Goal: Information Seeking & Learning: Check status

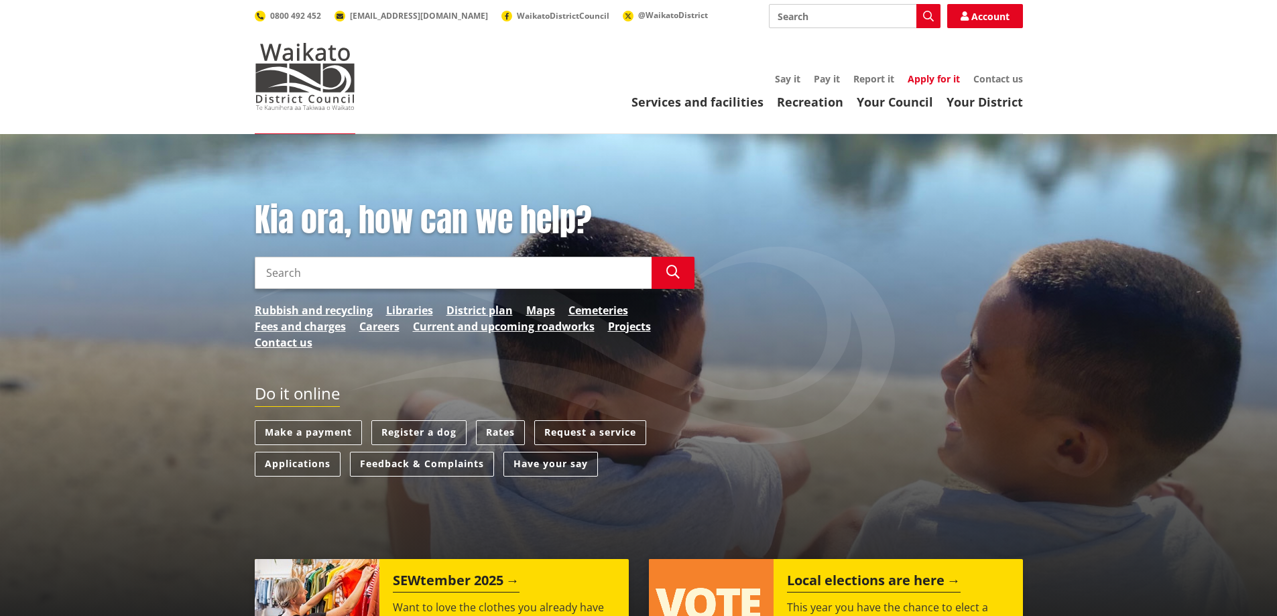
click at [925, 82] on link "Apply for it" at bounding box center [933, 78] width 52 height 13
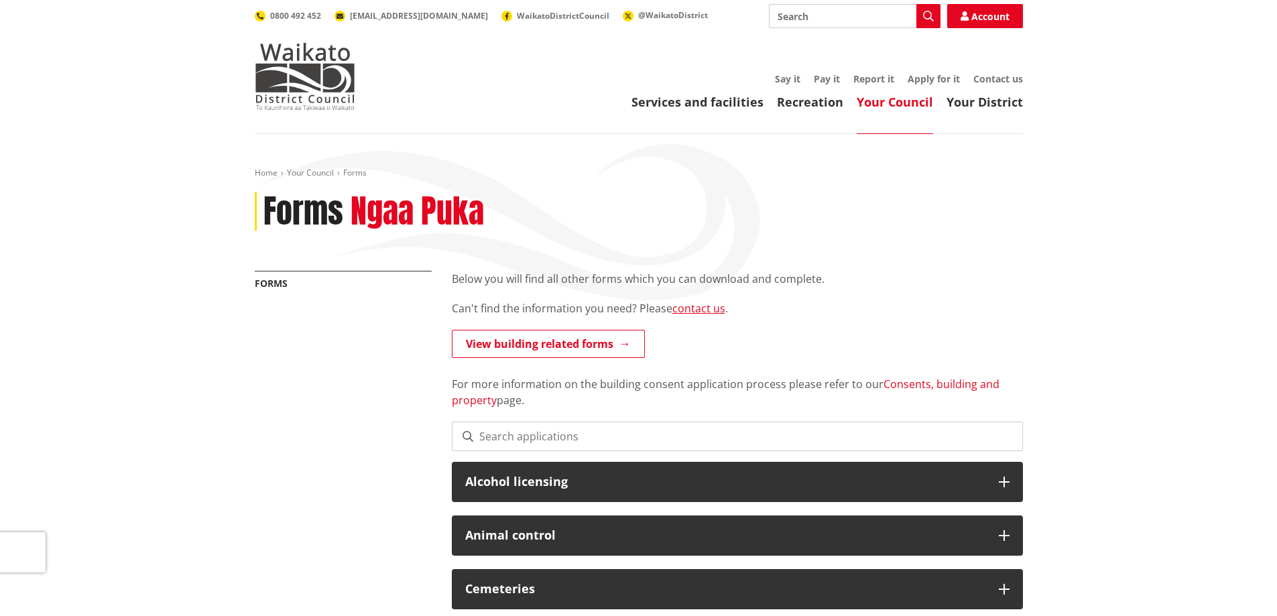
click at [908, 389] on link "Consents, building and property" at bounding box center [726, 392] width 548 height 31
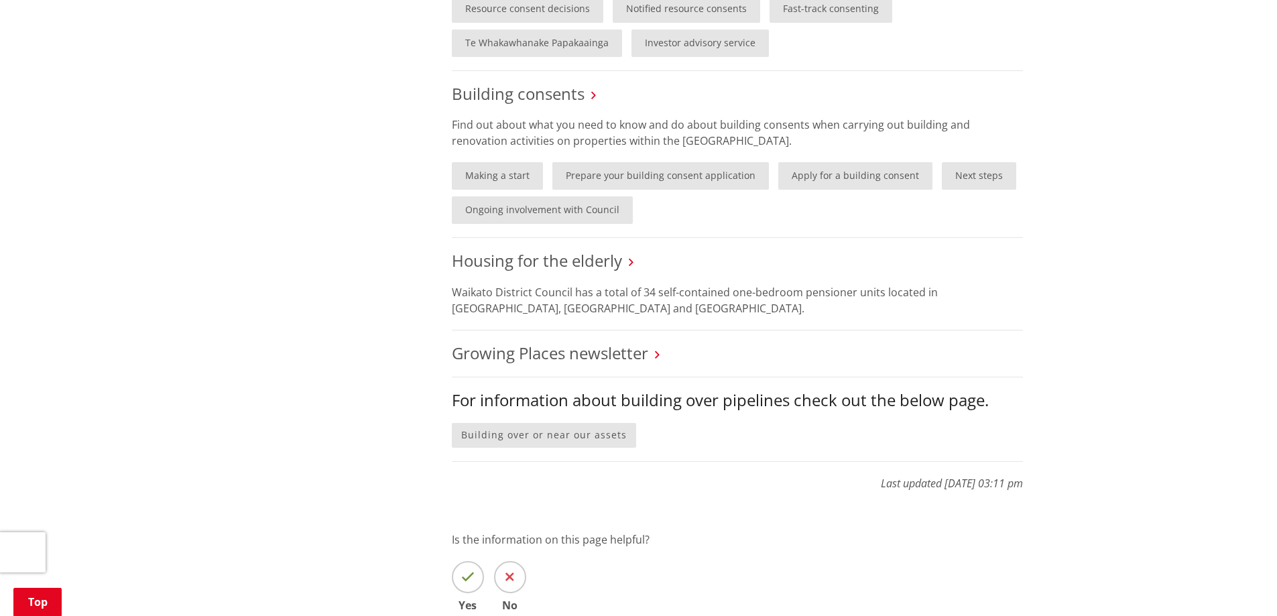
scroll to position [1005, 0]
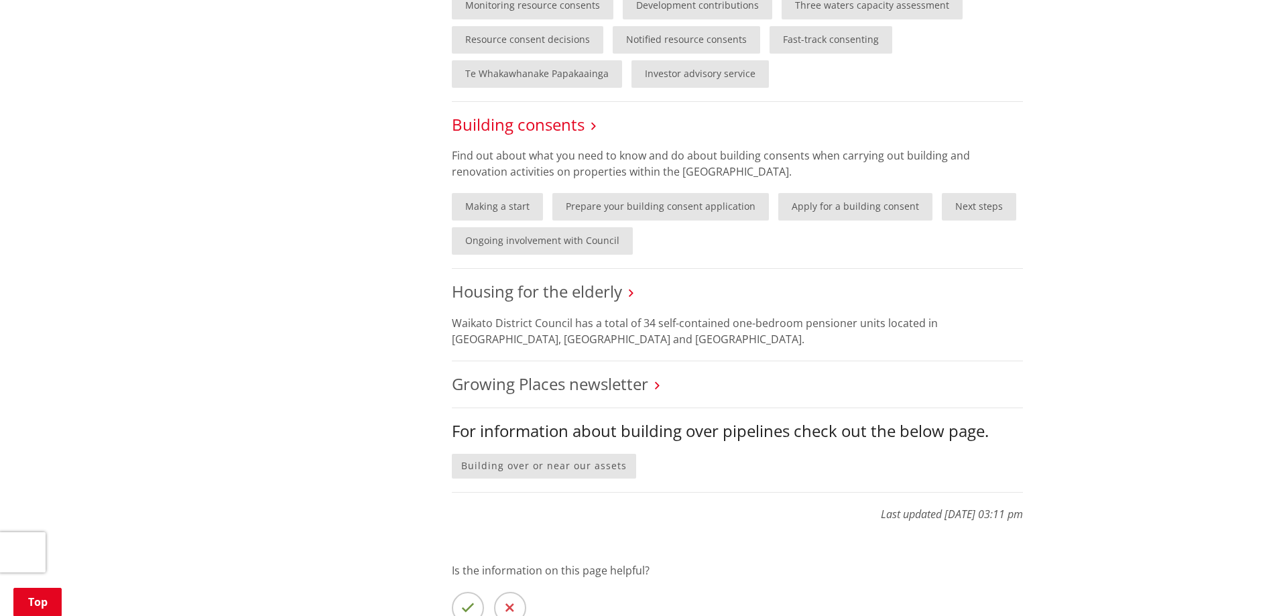
click at [555, 121] on link "Building consents" at bounding box center [518, 124] width 133 height 22
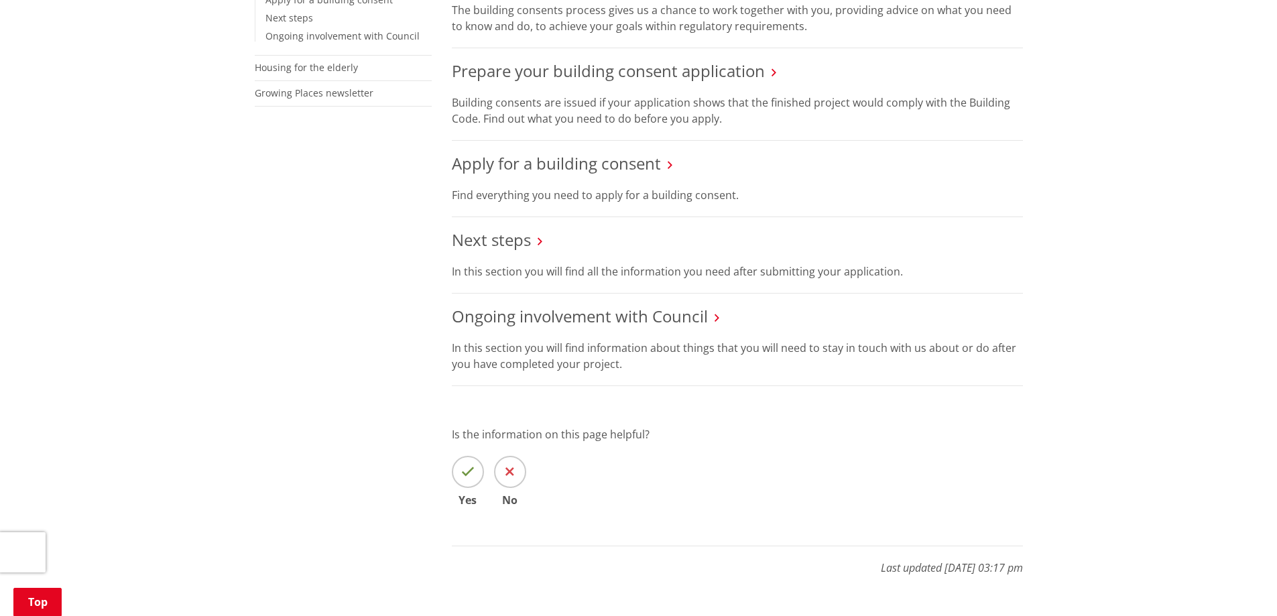
scroll to position [335, 0]
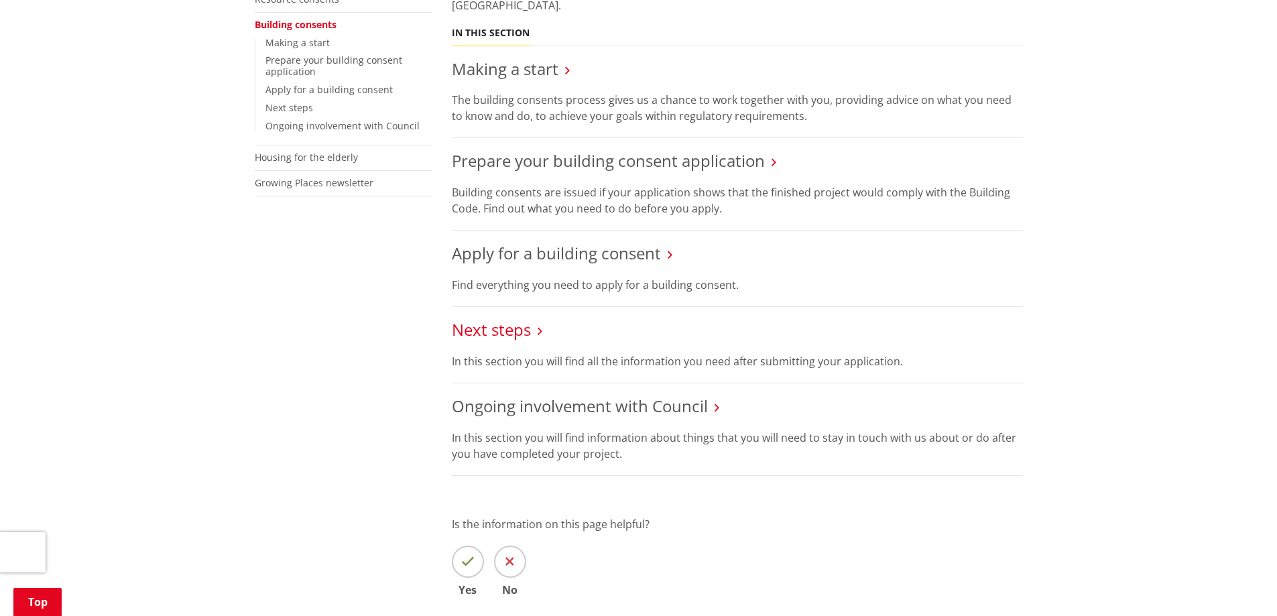
click at [505, 331] on link "Next steps" at bounding box center [491, 329] width 79 height 22
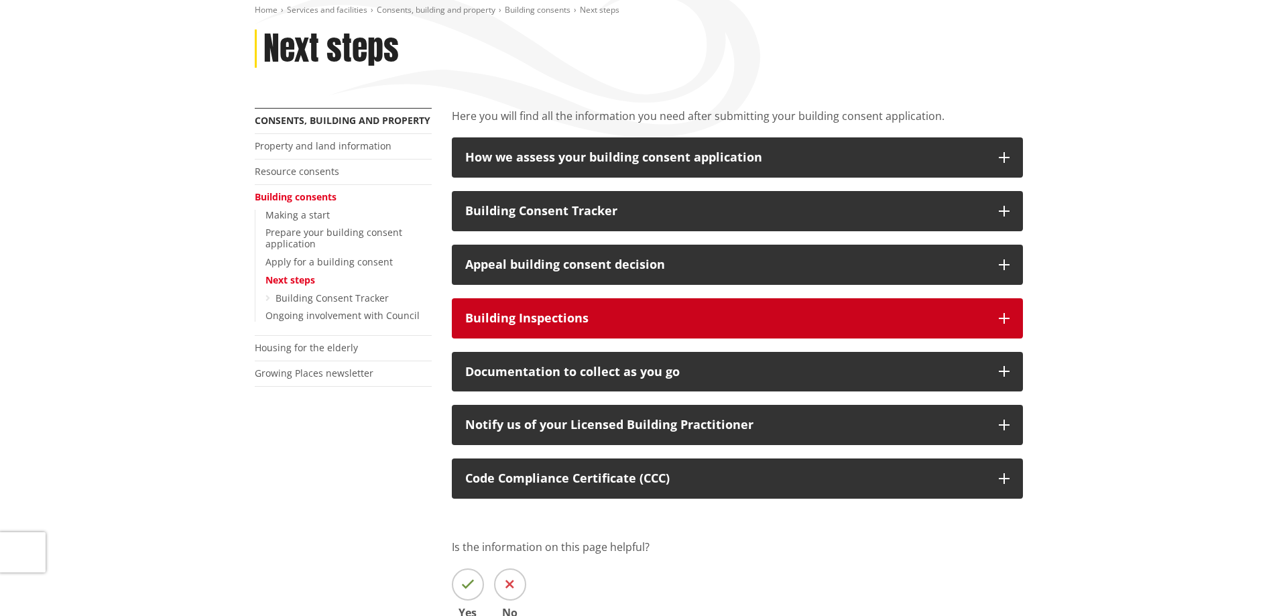
scroll to position [201, 0]
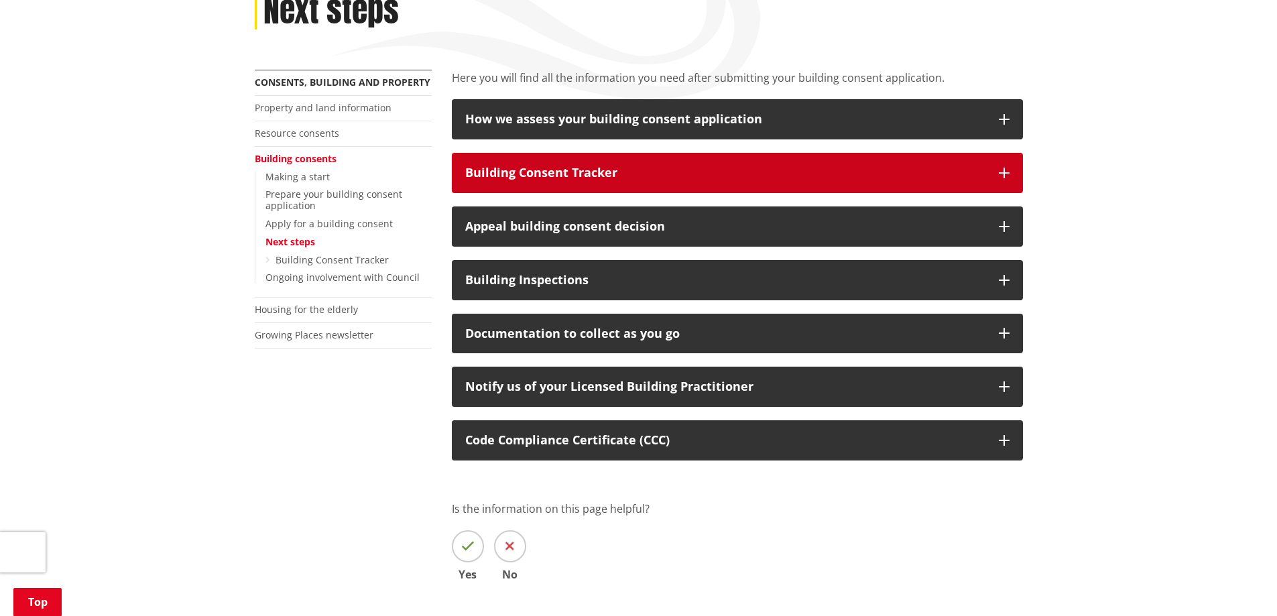
click at [720, 175] on div "Building Consent Tracker" at bounding box center [725, 172] width 520 height 13
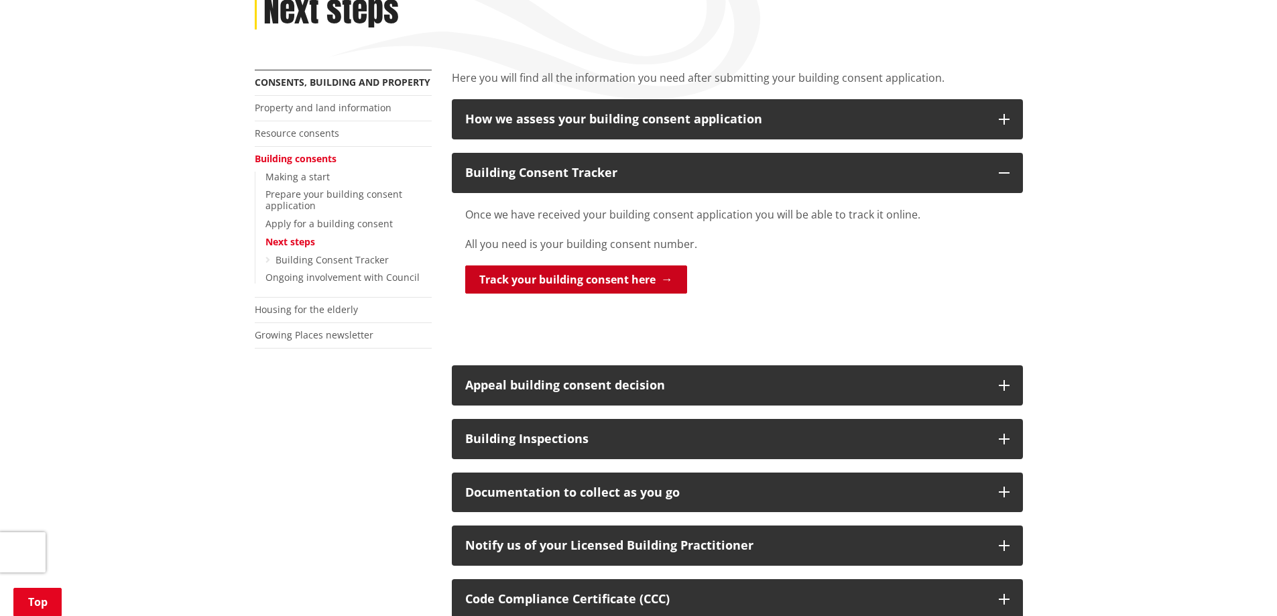
click at [613, 271] on link "Track your building consent here" at bounding box center [576, 279] width 222 height 28
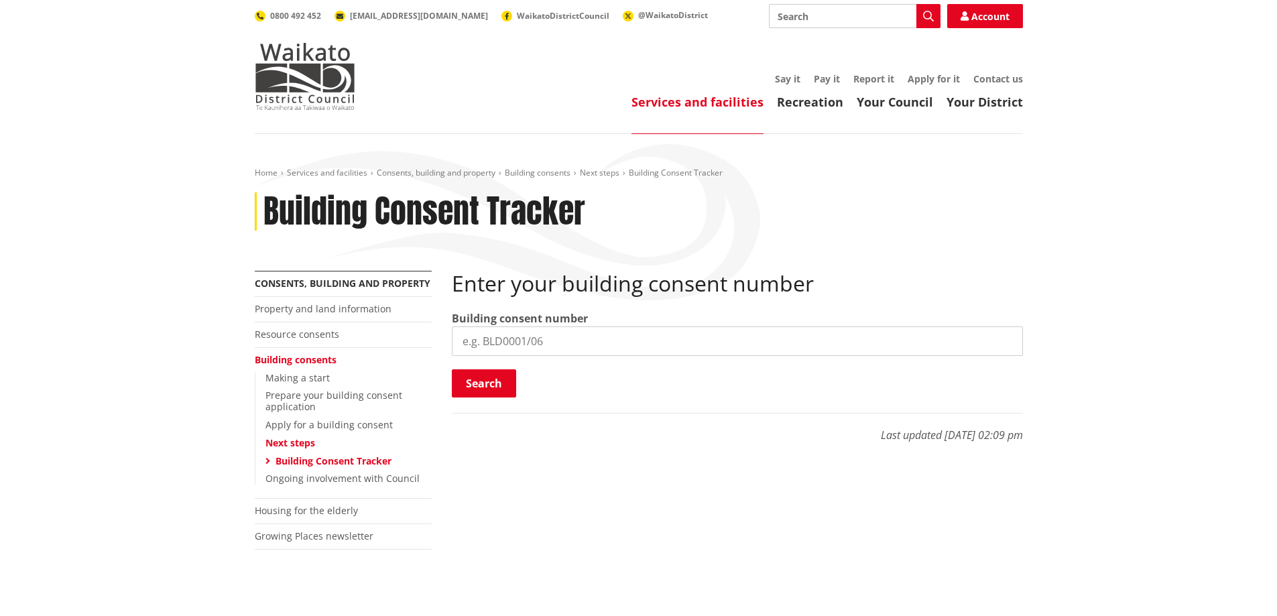
click at [504, 345] on input "search" at bounding box center [737, 340] width 571 height 29
paste input "BLD1339/25"
type input "BLD1339/25"
click at [511, 392] on button "Search" at bounding box center [484, 383] width 64 height 28
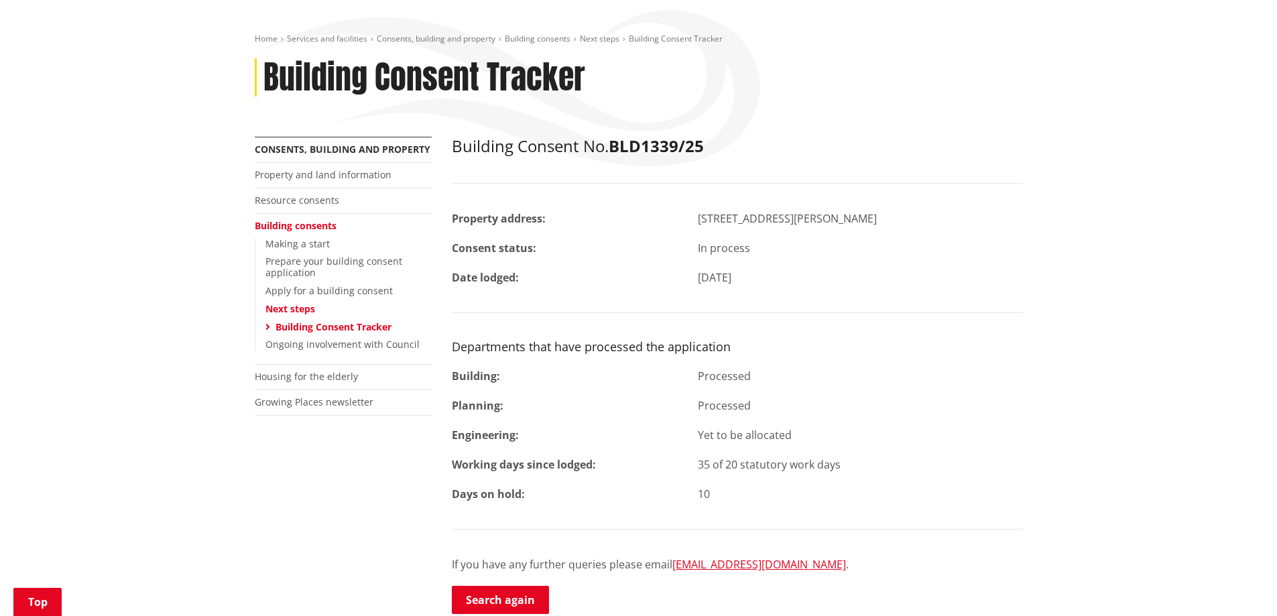
scroll to position [201, 0]
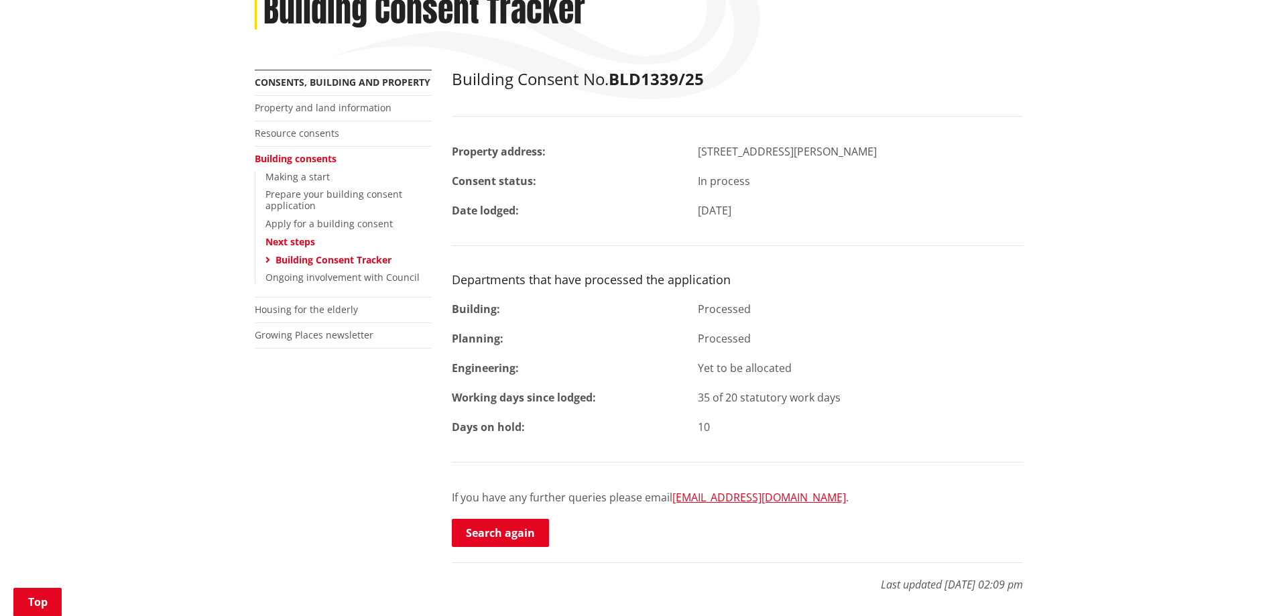
drag, startPoint x: 702, startPoint y: 310, endPoint x: 750, endPoint y: 310, distance: 47.6
click at [750, 310] on div "Processed" at bounding box center [860, 309] width 345 height 16
click at [731, 308] on div "Processed" at bounding box center [860, 309] width 345 height 16
drag, startPoint x: 570, startPoint y: 281, endPoint x: 666, endPoint y: 278, distance: 96.6
click at [666, 278] on h3 "Departments that have processed the application" at bounding box center [737, 280] width 571 height 15
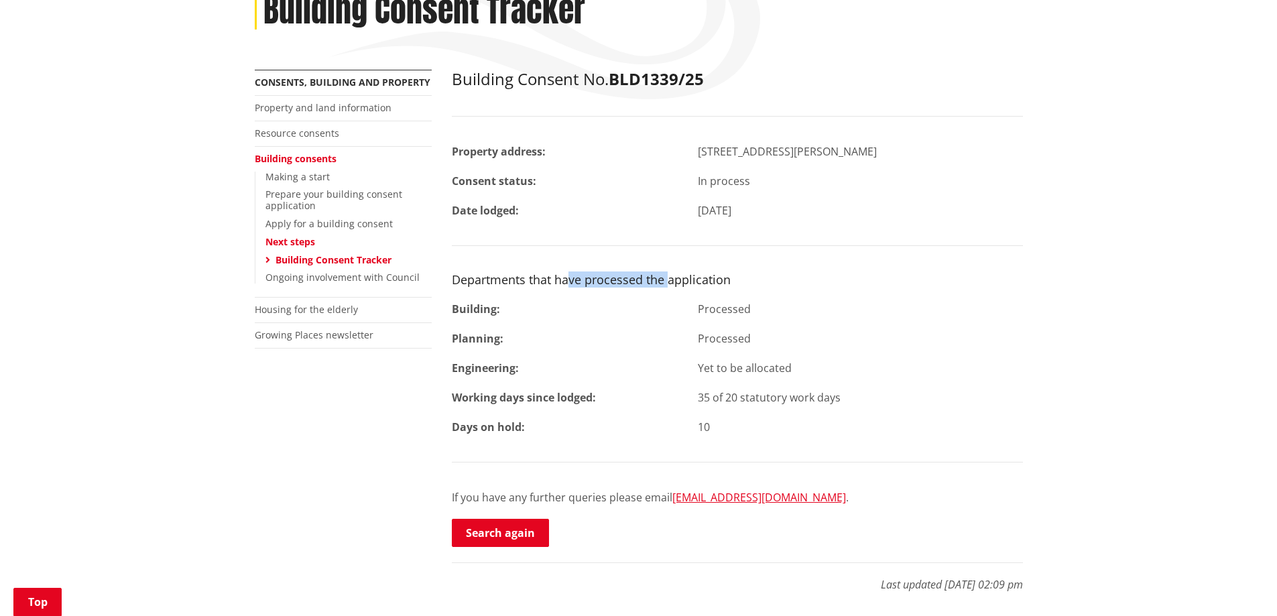
click at [666, 278] on h3 "Departments that have processed the application" at bounding box center [737, 280] width 571 height 15
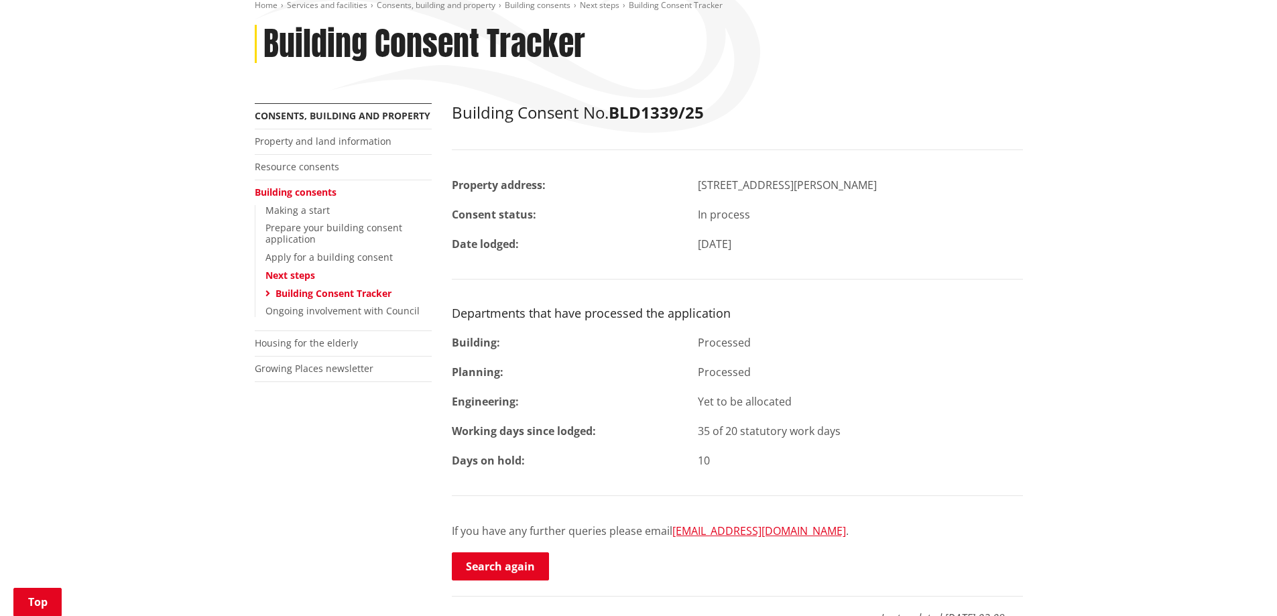
scroll to position [134, 0]
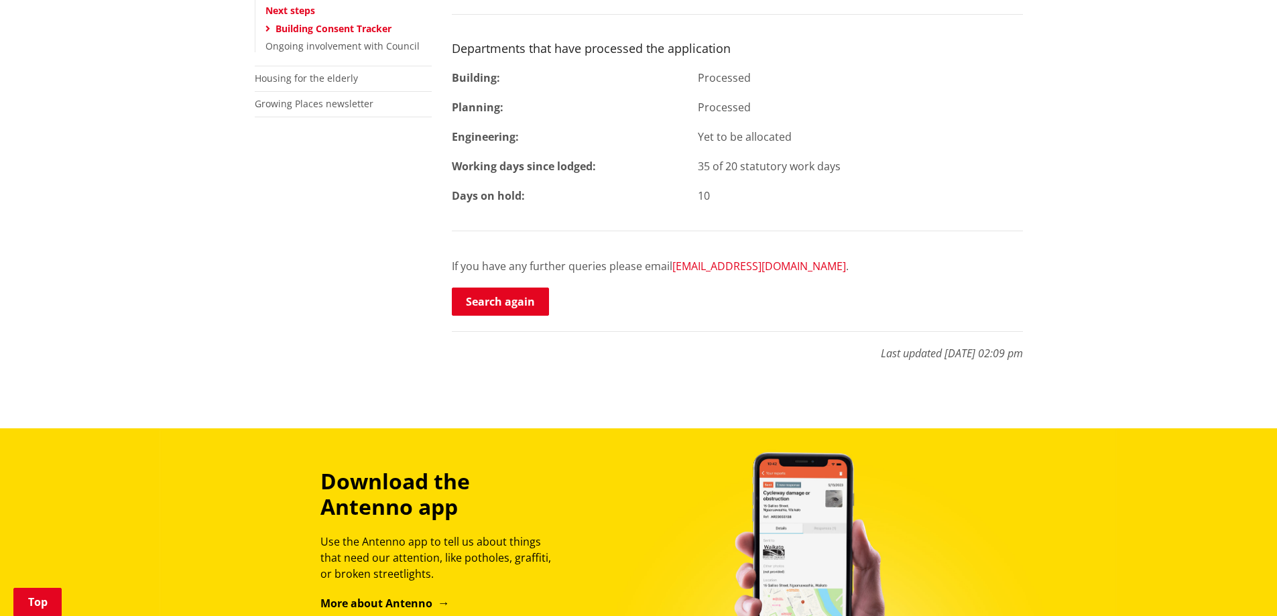
scroll to position [402, 0]
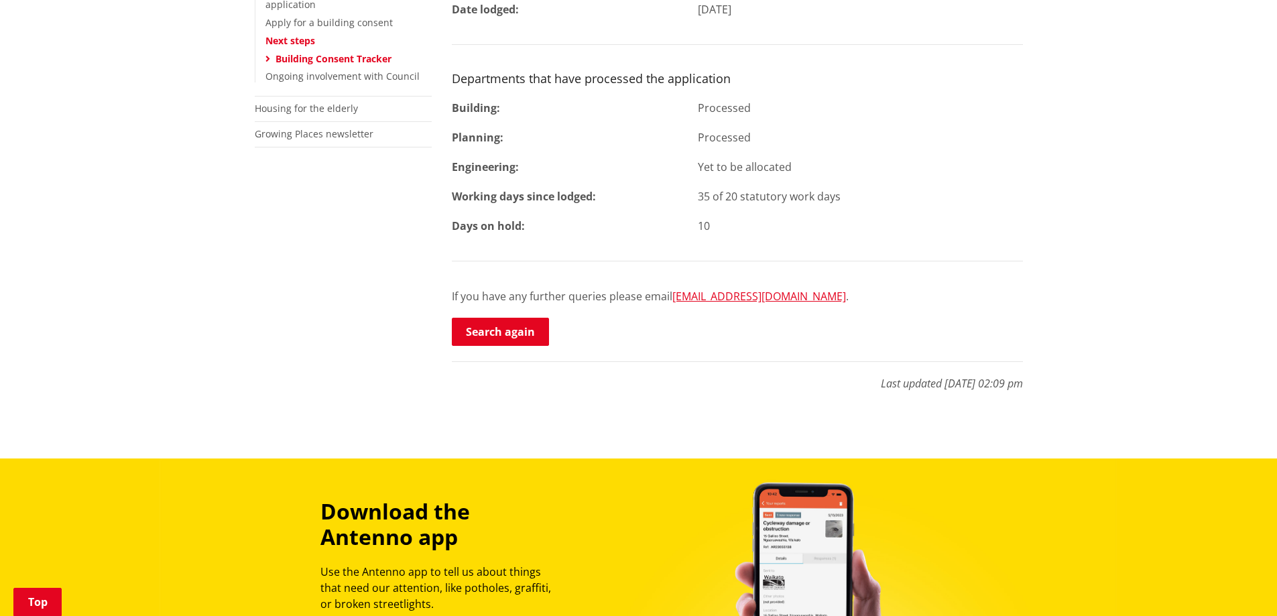
drag, startPoint x: 707, startPoint y: 226, endPoint x: 687, endPoint y: 135, distance: 92.7
click at [687, 135] on div "Building Consent No. BLD1339/25 Property address: [STREET_ADDRESS][PERSON_NAME]…" at bounding box center [737, 108] width 571 height 479
click at [707, 133] on div "Processed" at bounding box center [860, 137] width 345 height 16
click at [713, 162] on div "Yet to be allocated" at bounding box center [860, 167] width 345 height 16
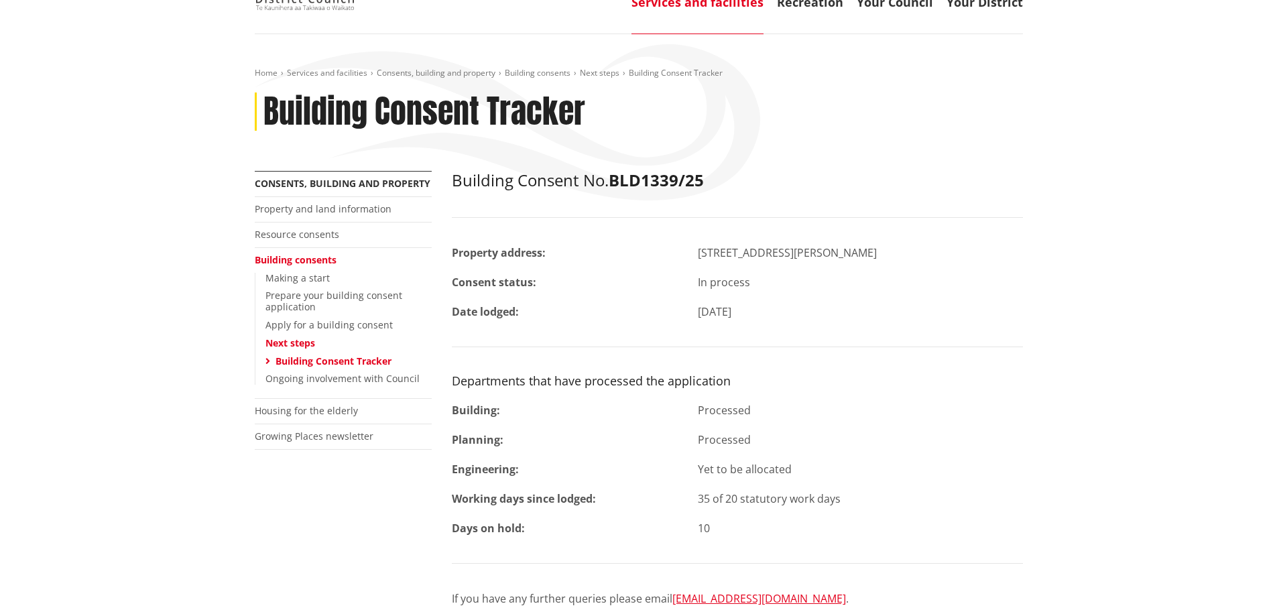
scroll to position [0, 0]
